Goal: Consume media (video, audio)

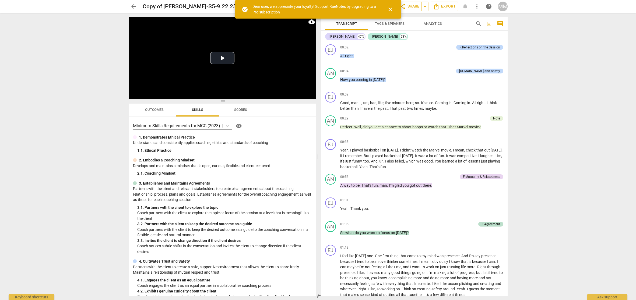
click at [391, 8] on span "close" at bounding box center [390, 9] width 6 height 6
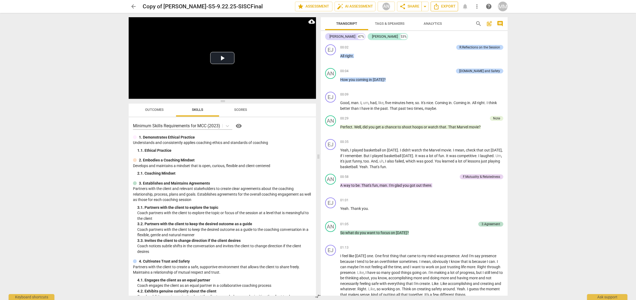
click at [446, 7] on span "Export" at bounding box center [444, 6] width 23 height 6
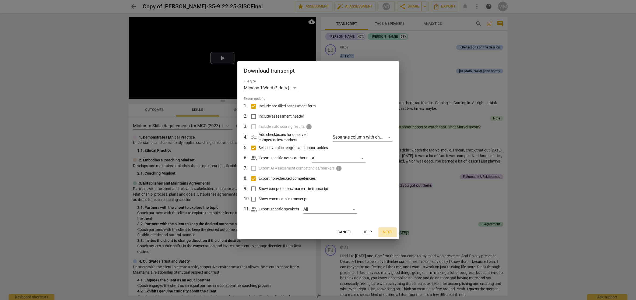
click at [385, 231] on span "Next" at bounding box center [388, 232] width 10 height 5
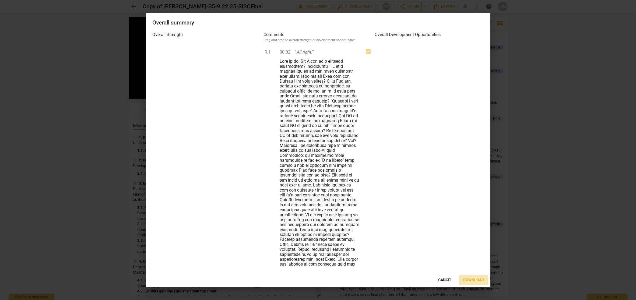
click at [467, 279] on span "Download" at bounding box center [473, 279] width 21 height 5
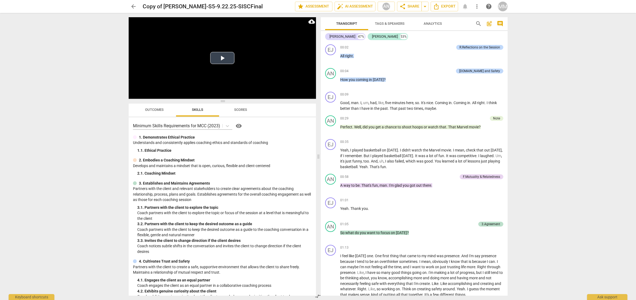
click at [222, 58] on button "Play Video" at bounding box center [222, 58] width 24 height 12
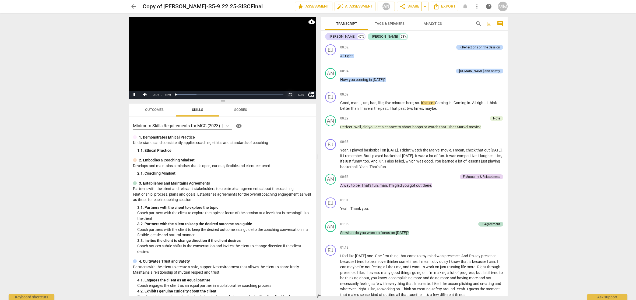
click at [290, 94] on button "Non-Fullscreen" at bounding box center [290, 95] width 11 height 8
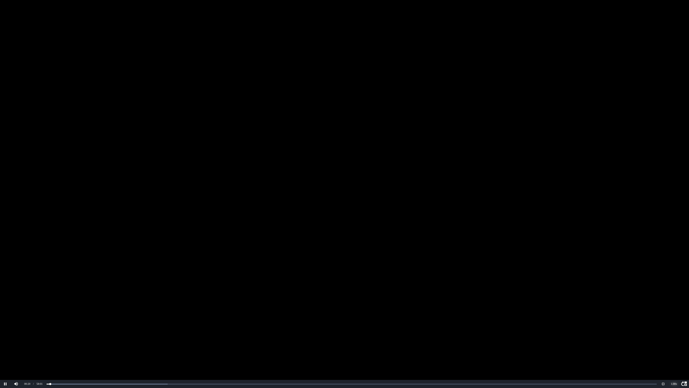
click at [636, 300] on div "1.00 x" at bounding box center [674, 383] width 11 height 8
click at [636, 300] on li "1.25x" at bounding box center [674, 365] width 11 height 6
click at [6, 300] on button "Pause" at bounding box center [5, 383] width 11 height 8
click at [5, 300] on button "Play" at bounding box center [5, 383] width 11 height 8
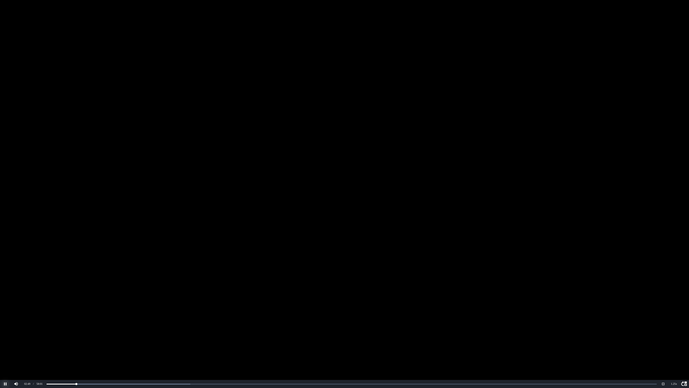
click at [5, 300] on button "Pause" at bounding box center [5, 383] width 11 height 8
click at [5, 300] on button "Play" at bounding box center [5, 383] width 11 height 8
click at [6, 300] on button "Pause" at bounding box center [5, 383] width 11 height 8
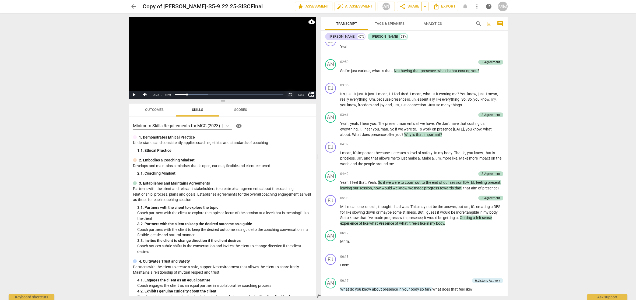
click at [290, 94] on button "Non-Fullscreen" at bounding box center [290, 95] width 11 height 8
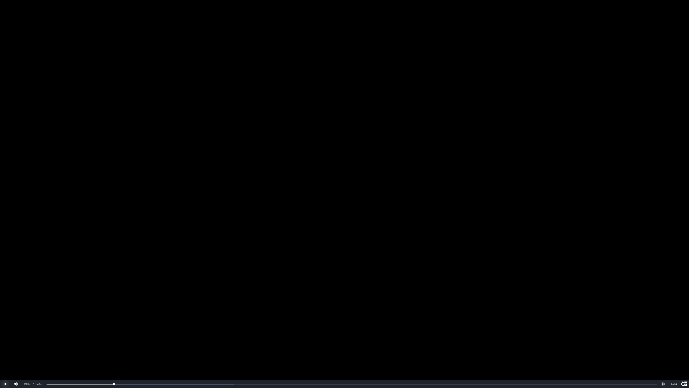
click at [5, 300] on button "Play" at bounding box center [5, 383] width 11 height 8
click at [5, 300] on button "Pause" at bounding box center [5, 383] width 11 height 8
click at [5, 300] on button "Play" at bounding box center [5, 383] width 11 height 8
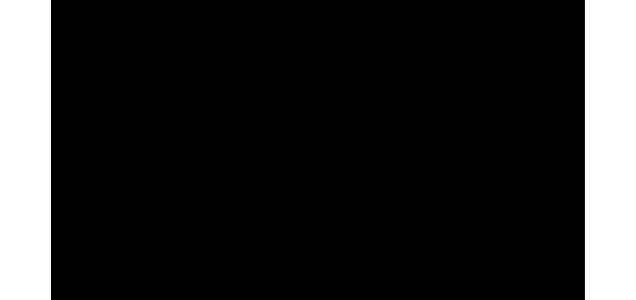
scroll to position [1060, 0]
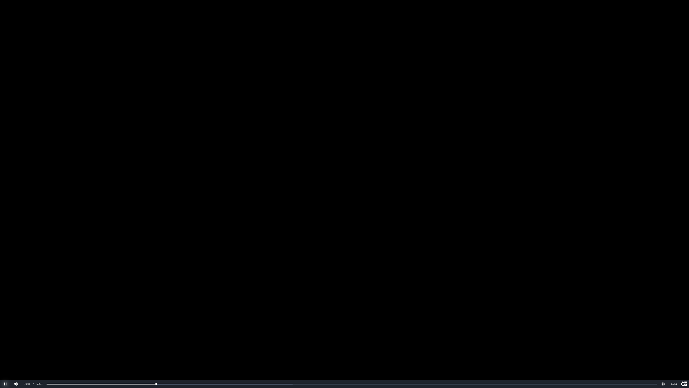
click at [5, 300] on button "Pause" at bounding box center [5, 383] width 11 height 8
